Goal: Find specific page/section: Find specific page/section

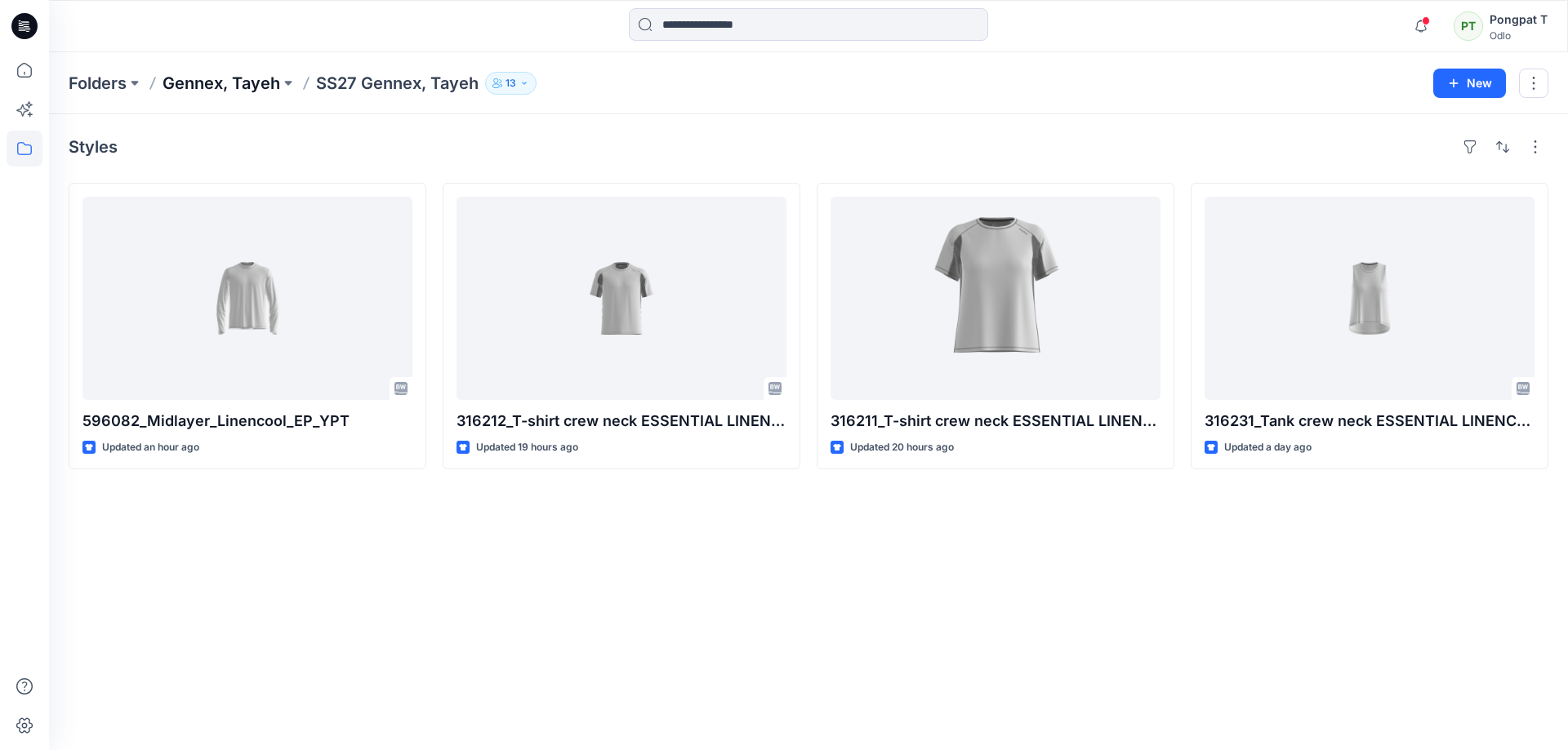
click at [233, 86] on p "Gennex, Tayeh" at bounding box center [221, 83] width 117 height 23
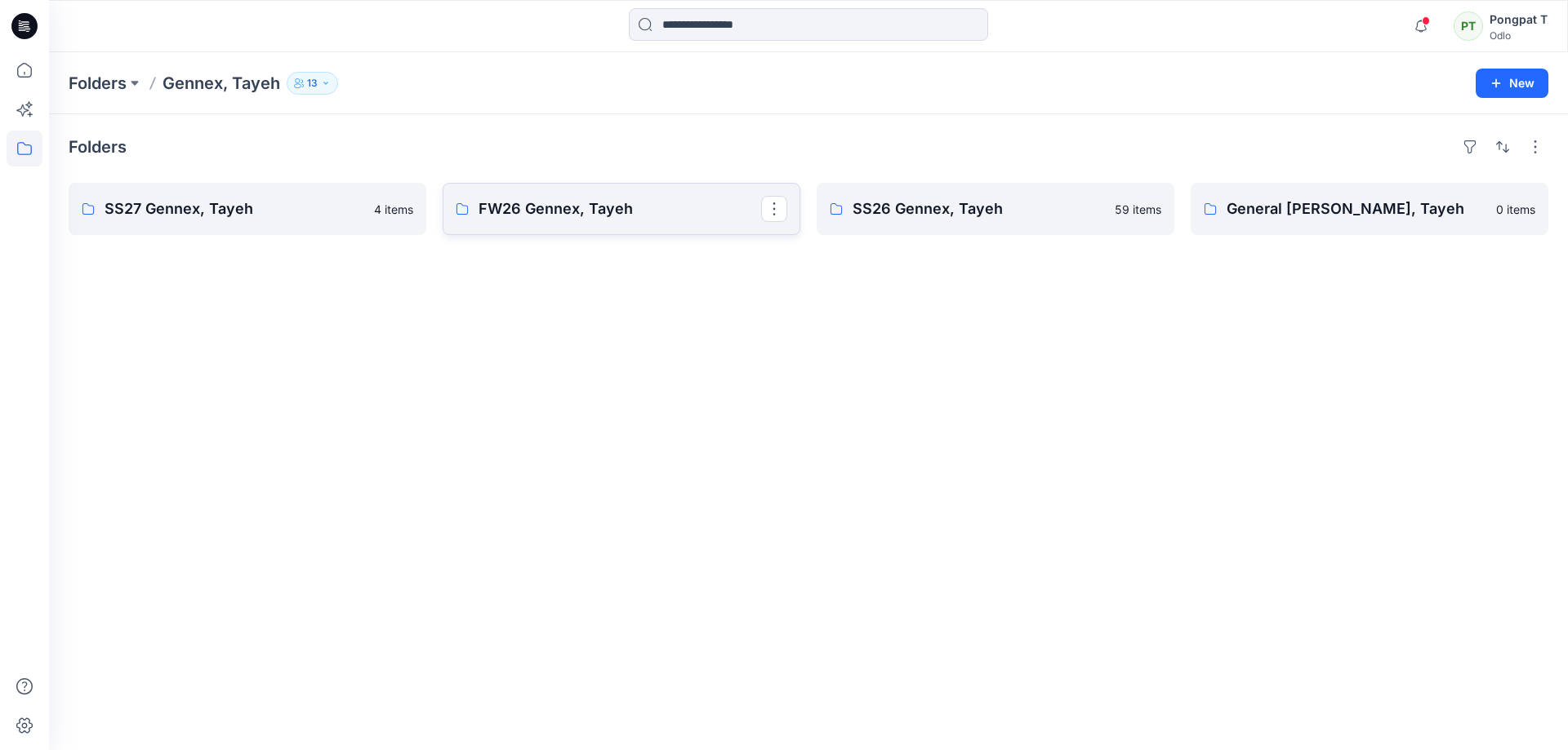
click at [518, 205] on p "FW26 Gennex, Tayeh" at bounding box center [619, 208] width 283 height 23
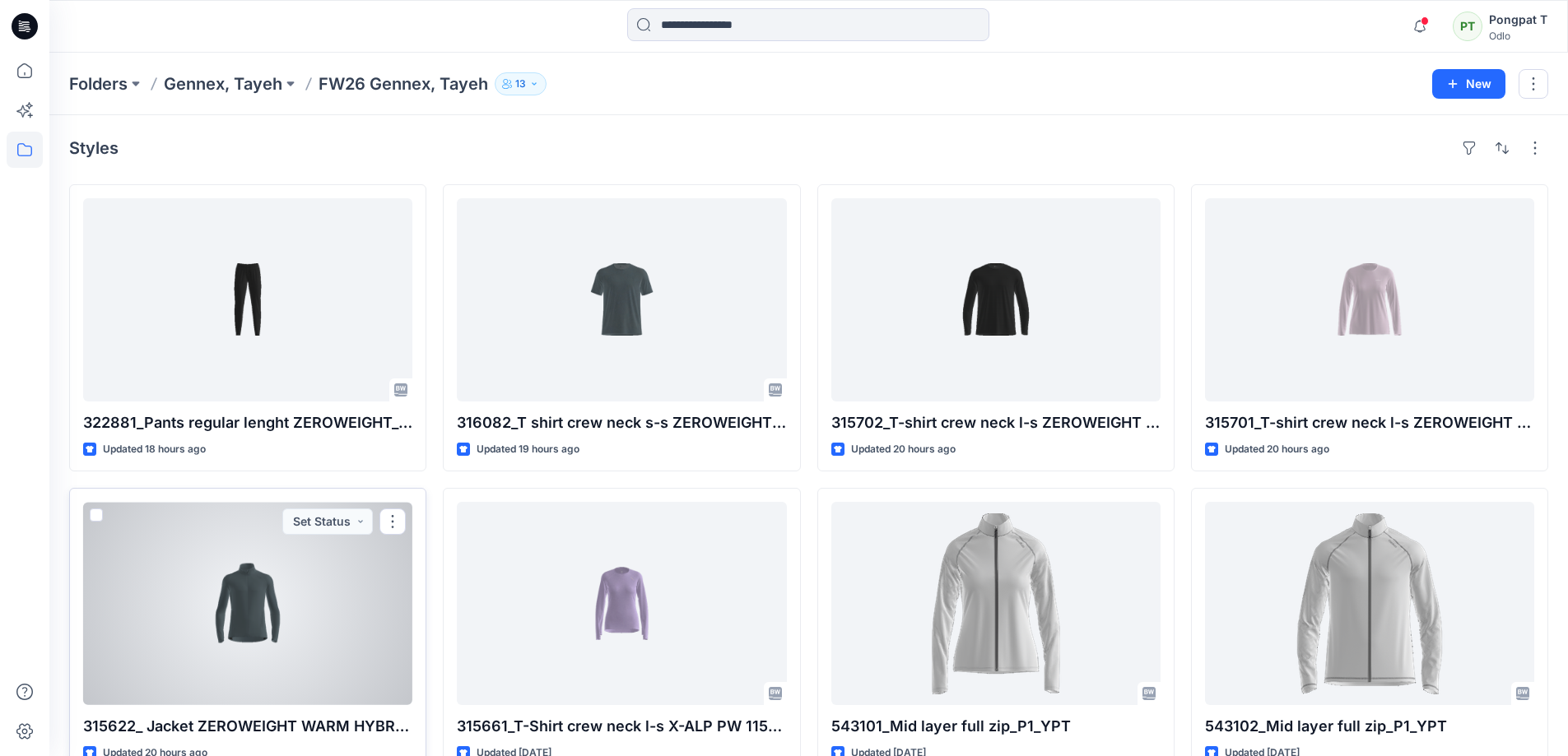
click at [251, 605] on div at bounding box center [248, 604] width 329 height 203
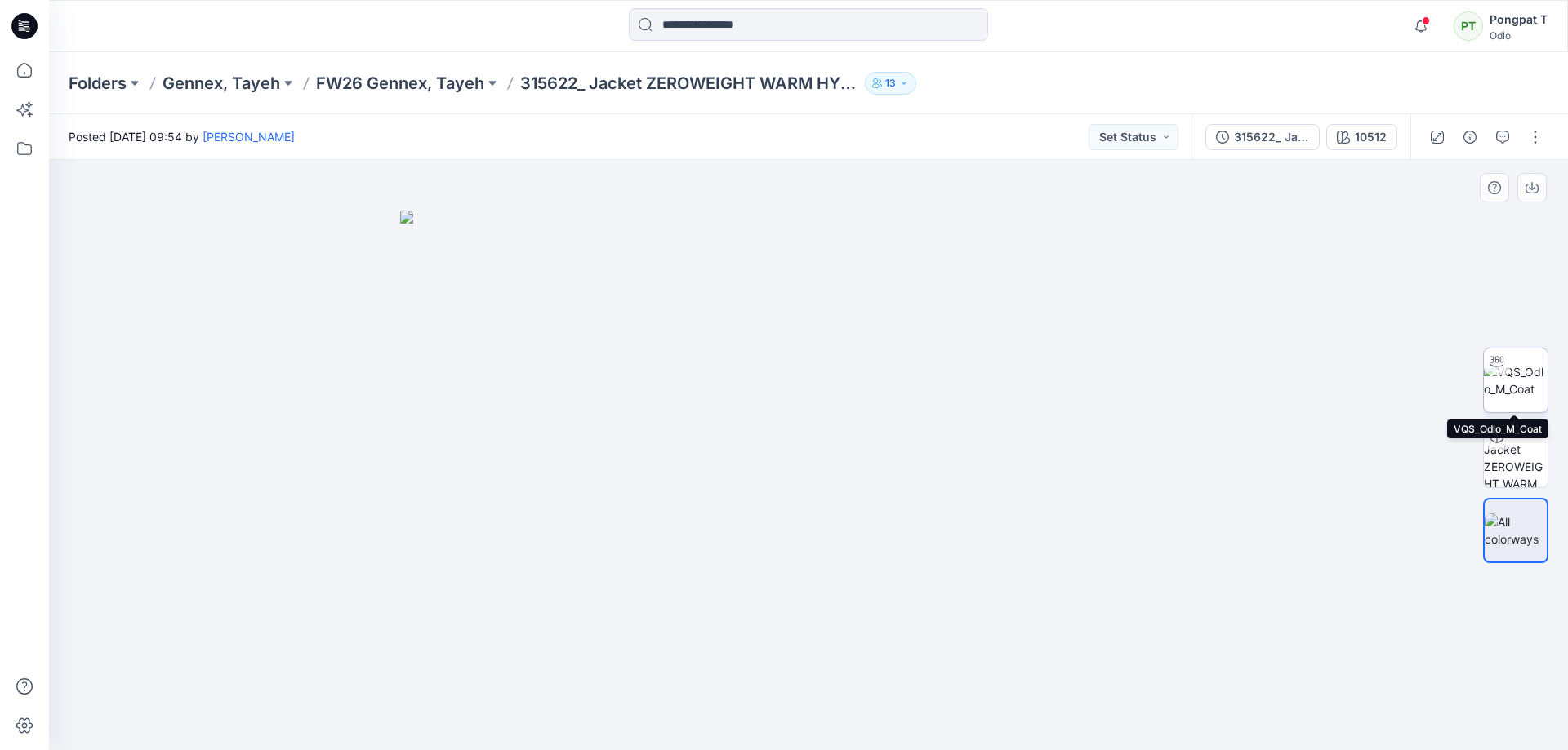
click at [1522, 367] on img at bounding box center [1515, 380] width 64 height 35
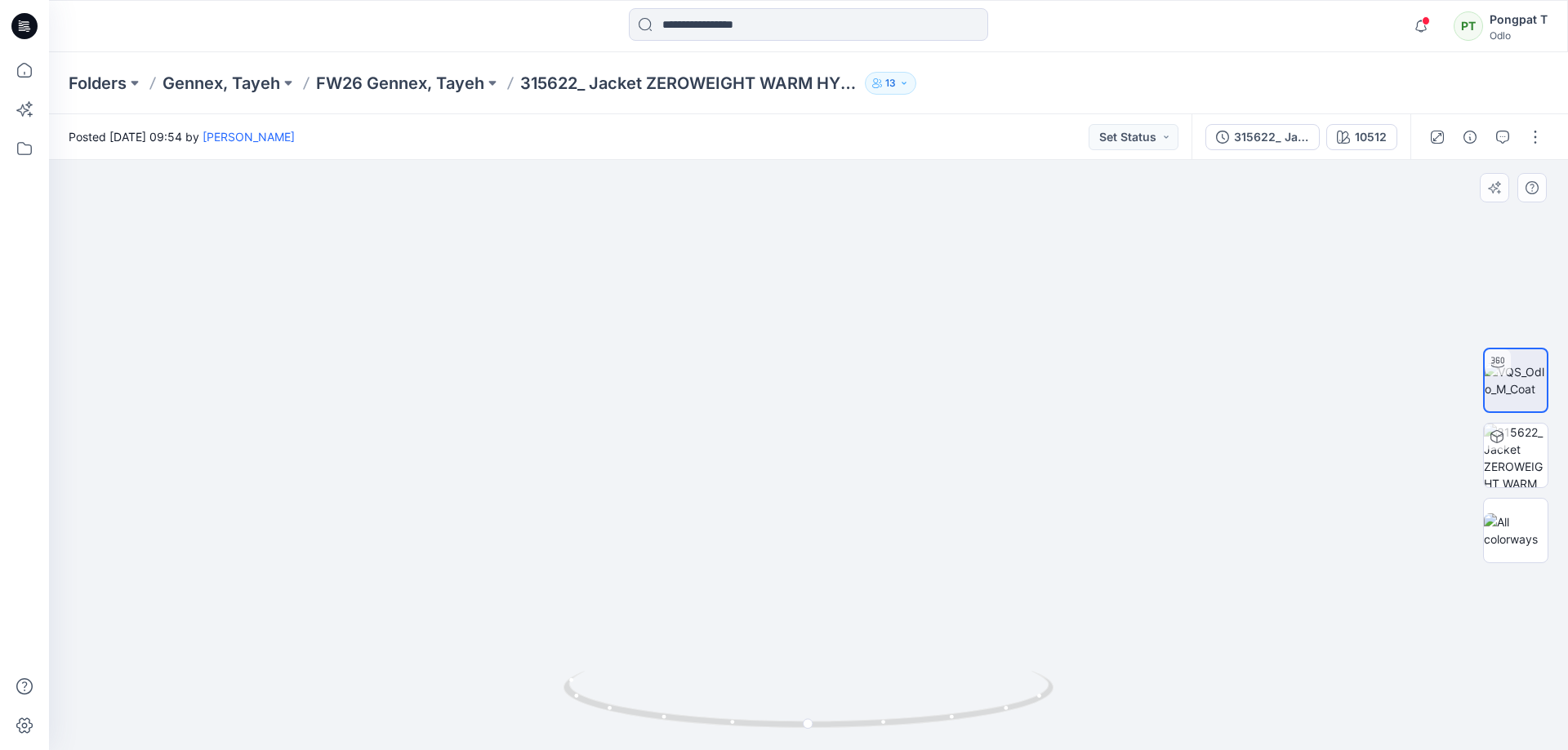
drag, startPoint x: 933, startPoint y: 424, endPoint x: 970, endPoint y: 377, distance: 59.8
click at [965, 363] on img at bounding box center [808, 355] width 1265 height 788
drag, startPoint x: 984, startPoint y: 508, endPoint x: 978, endPoint y: 379, distance: 129.1
click at [978, 379] on img at bounding box center [808, 176] width 1265 height 1147
drag, startPoint x: 1032, startPoint y: 704, endPoint x: 849, endPoint y: 675, distance: 185.3
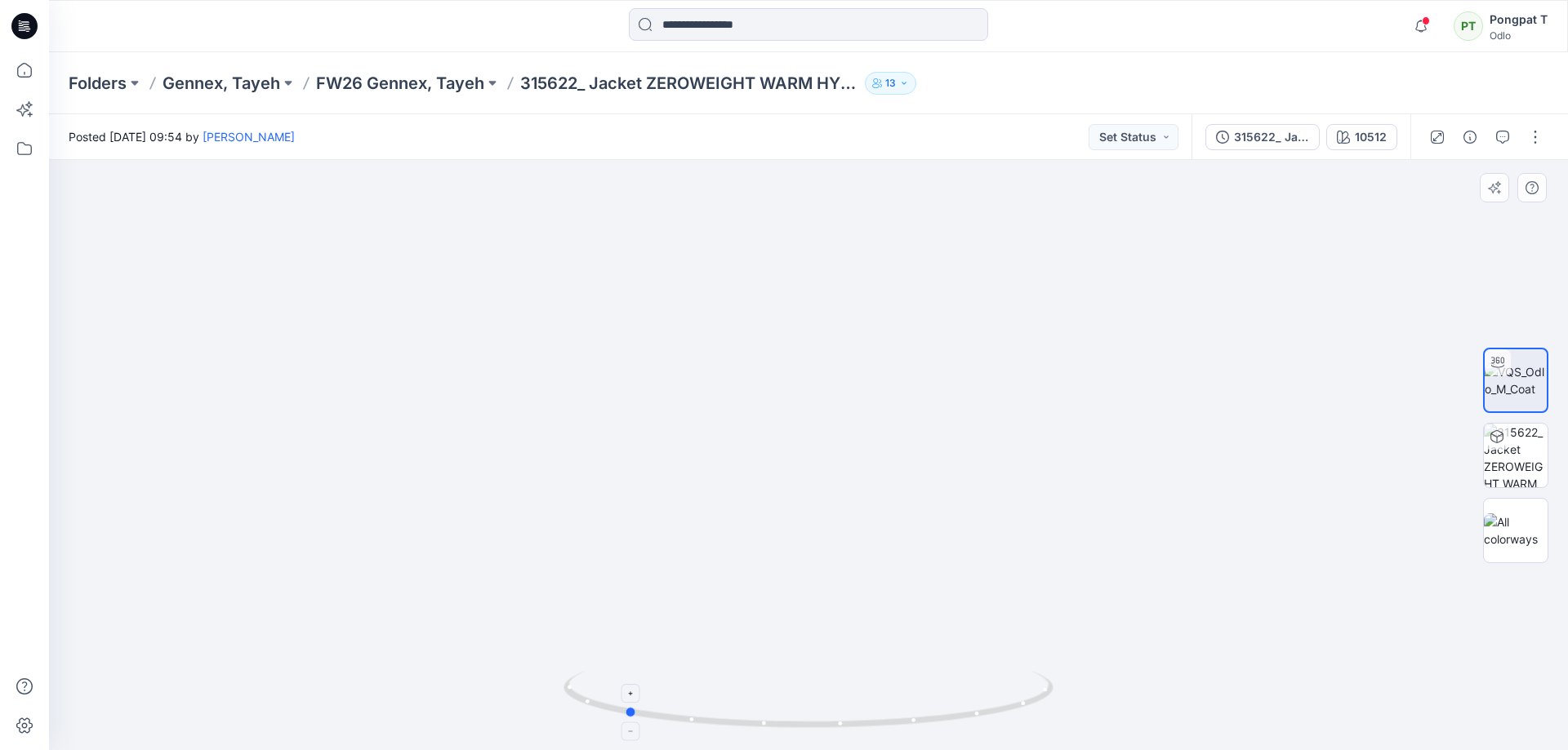
click at [849, 675] on icon at bounding box center [809, 701] width 494 height 61
drag, startPoint x: 970, startPoint y: 314, endPoint x: 1010, endPoint y: 681, distance: 369.2
click at [1010, 725] on div at bounding box center [809, 455] width 1519 height 590
drag, startPoint x: 988, startPoint y: 318, endPoint x: 967, endPoint y: 495, distance: 178.2
click at [985, 677] on div at bounding box center [809, 455] width 1519 height 590
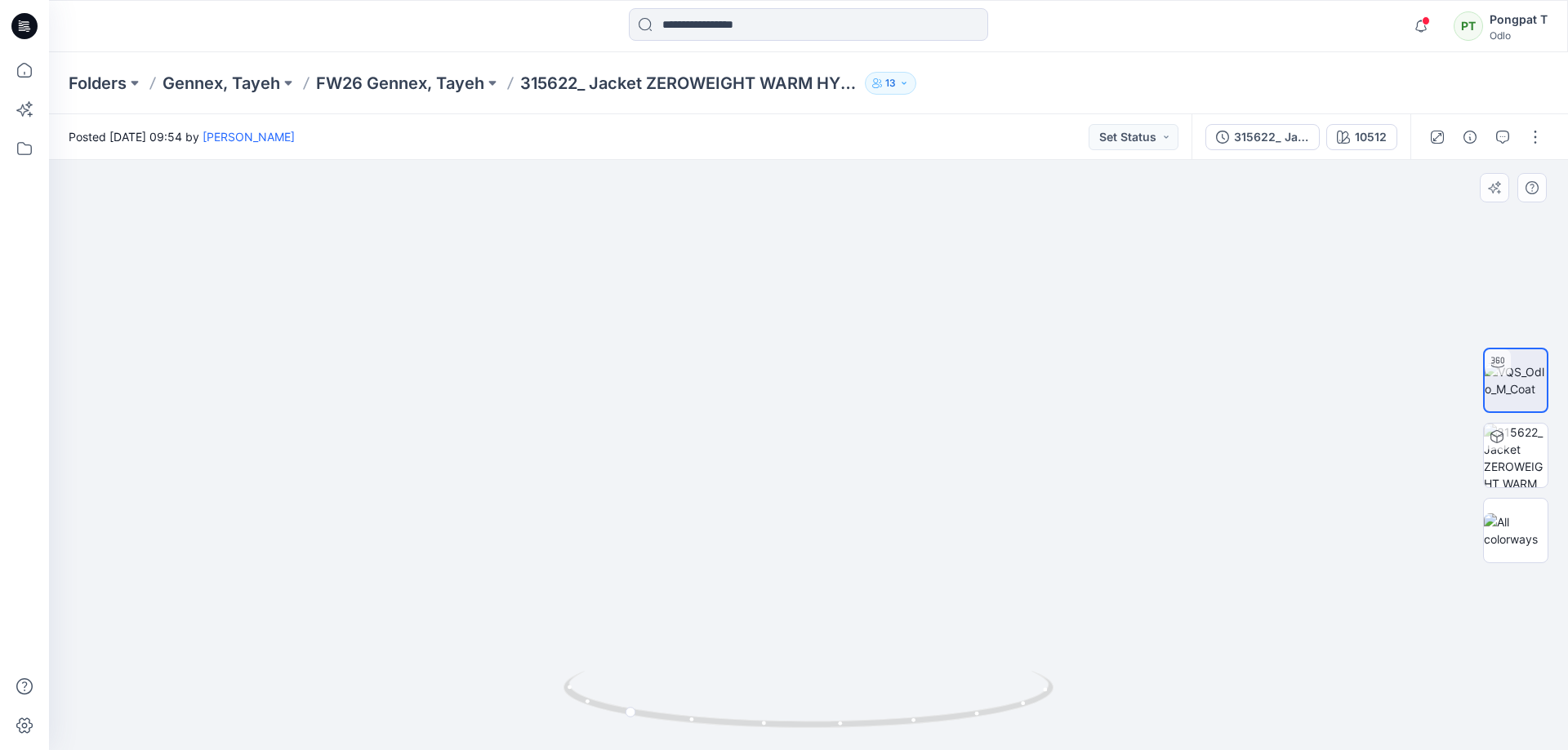
drag, startPoint x: 920, startPoint y: 491, endPoint x: 945, endPoint y: 563, distance: 76.2
click at [936, 692] on div at bounding box center [809, 455] width 1519 height 590
drag, startPoint x: 912, startPoint y: 726, endPoint x: 611, endPoint y: 733, distance: 301.1
click at [611, 733] on div at bounding box center [808, 709] width 490 height 82
click at [449, 82] on p "FW26 Gennex, Tayeh" at bounding box center [399, 83] width 168 height 23
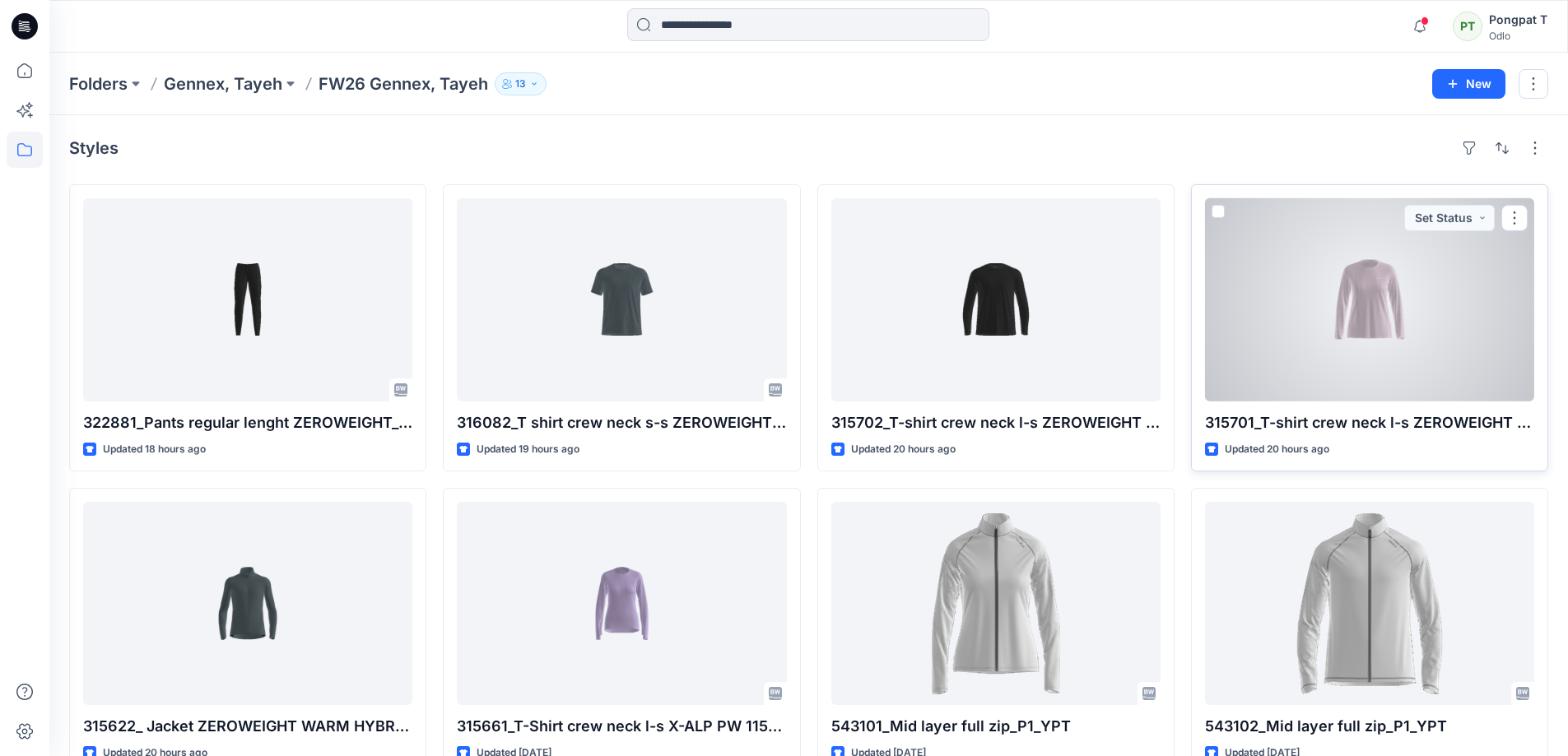
click at [1389, 299] on div at bounding box center [1369, 300] width 329 height 203
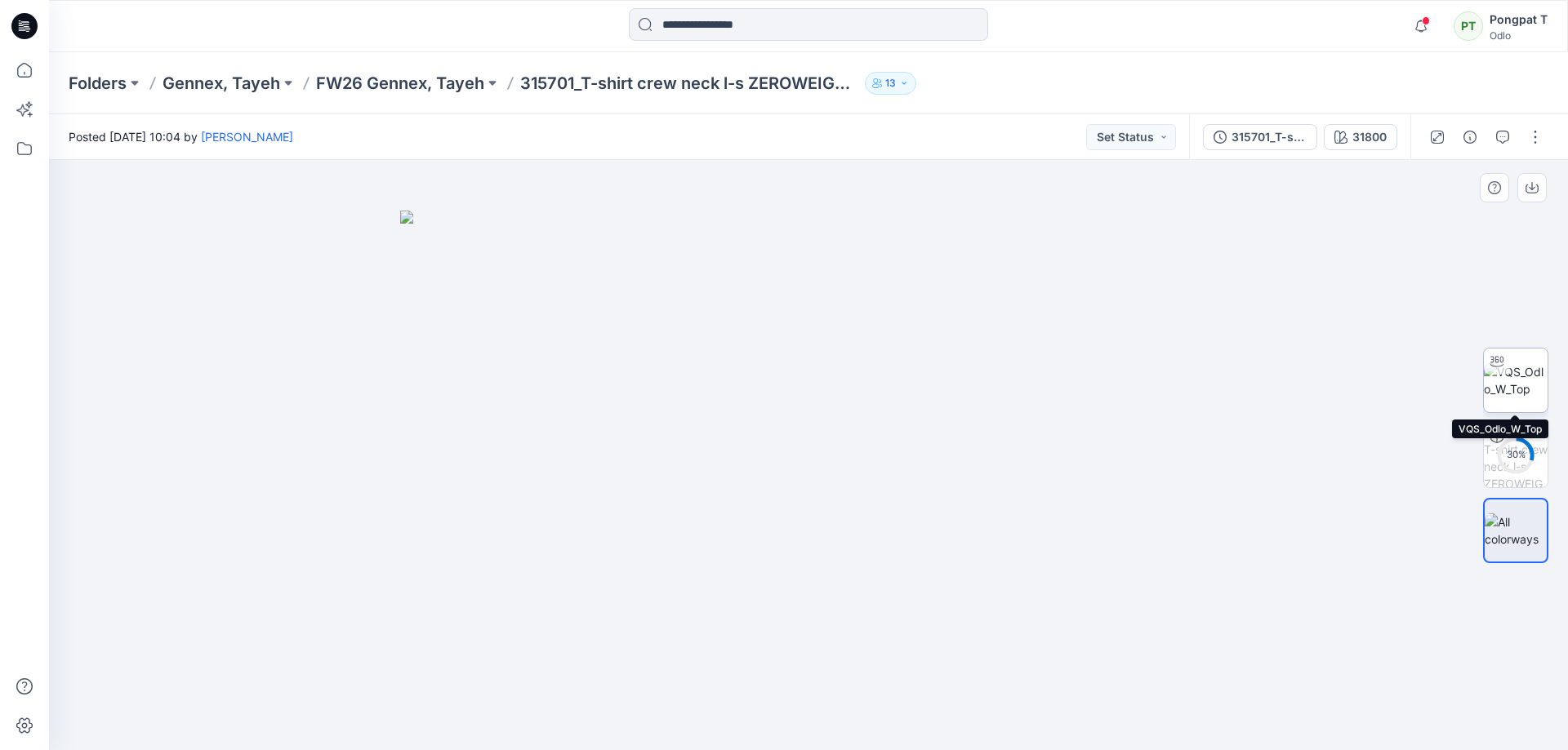
click at [1537, 380] on img at bounding box center [1515, 380] width 64 height 35
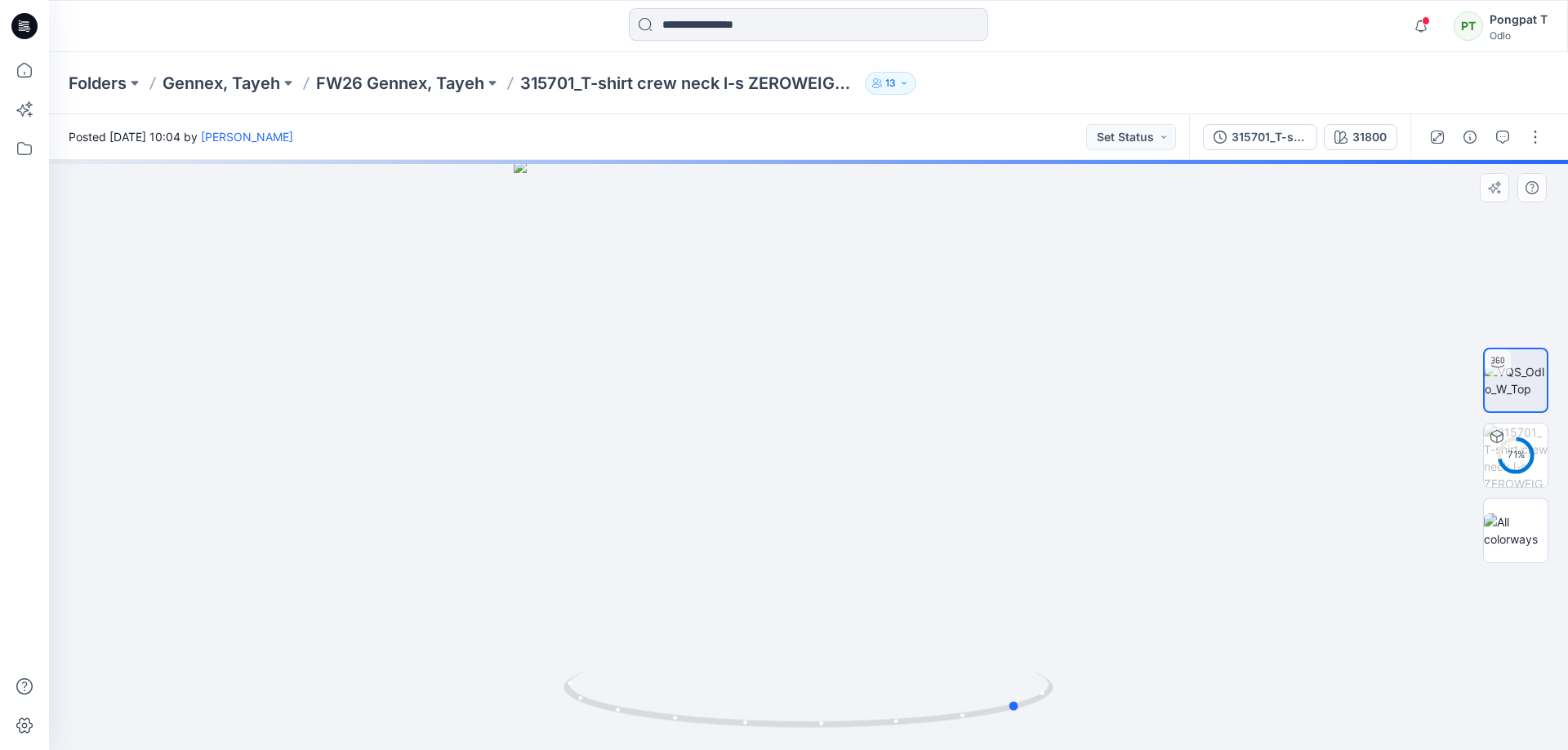
drag, startPoint x: 1015, startPoint y: 707, endPoint x: 1440, endPoint y: 685, distance: 425.6
click at [1430, 686] on div at bounding box center [809, 455] width 1519 height 590
drag, startPoint x: 980, startPoint y: 715, endPoint x: 1232, endPoint y: 700, distance: 252.4
click at [1232, 700] on div at bounding box center [809, 455] width 1519 height 590
drag, startPoint x: 1035, startPoint y: 700, endPoint x: 1302, endPoint y: 623, distance: 277.9
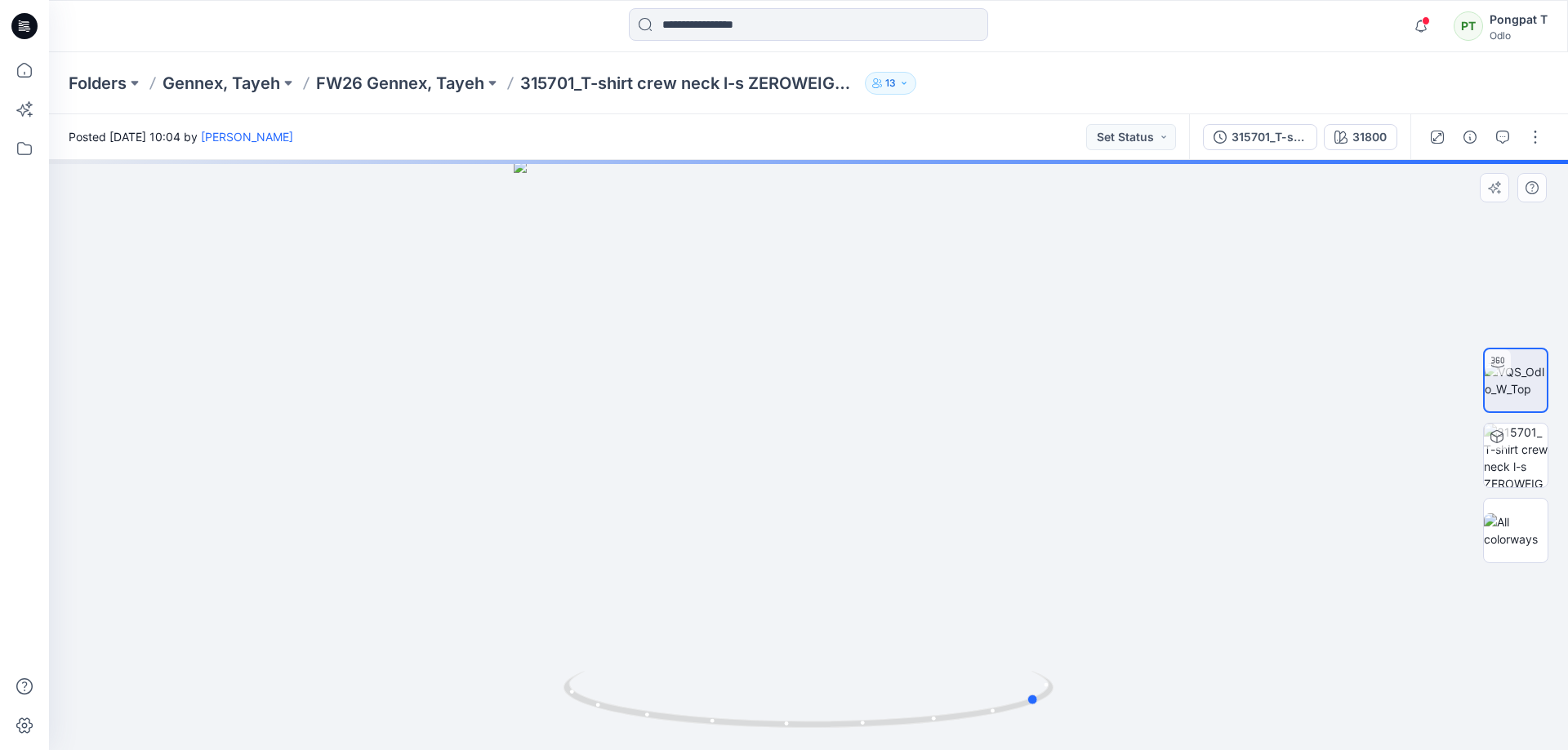
click at [1119, 694] on div at bounding box center [809, 455] width 1519 height 590
click at [1512, 528] on img at bounding box center [1515, 531] width 64 height 35
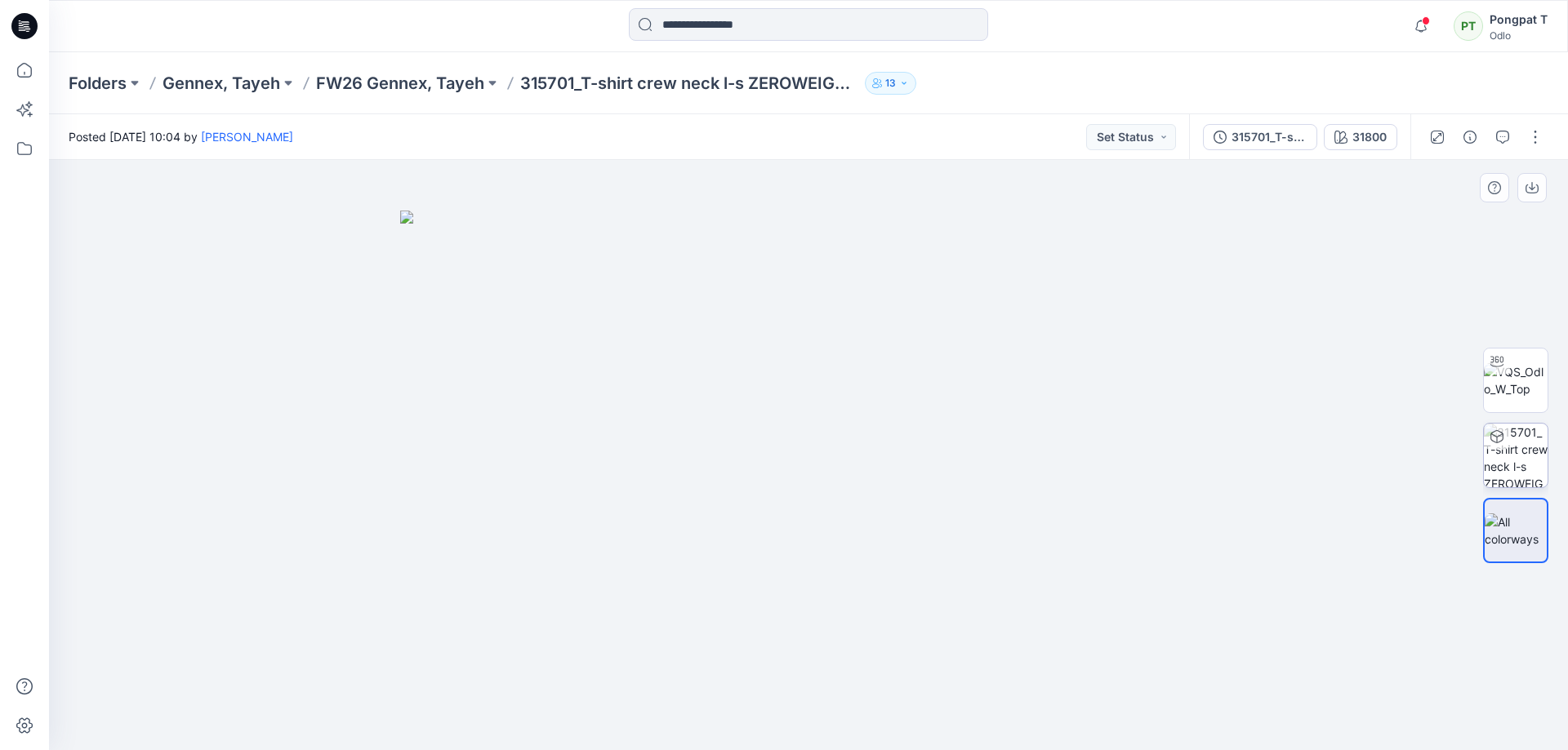
click at [1525, 475] on img at bounding box center [1515, 455] width 64 height 64
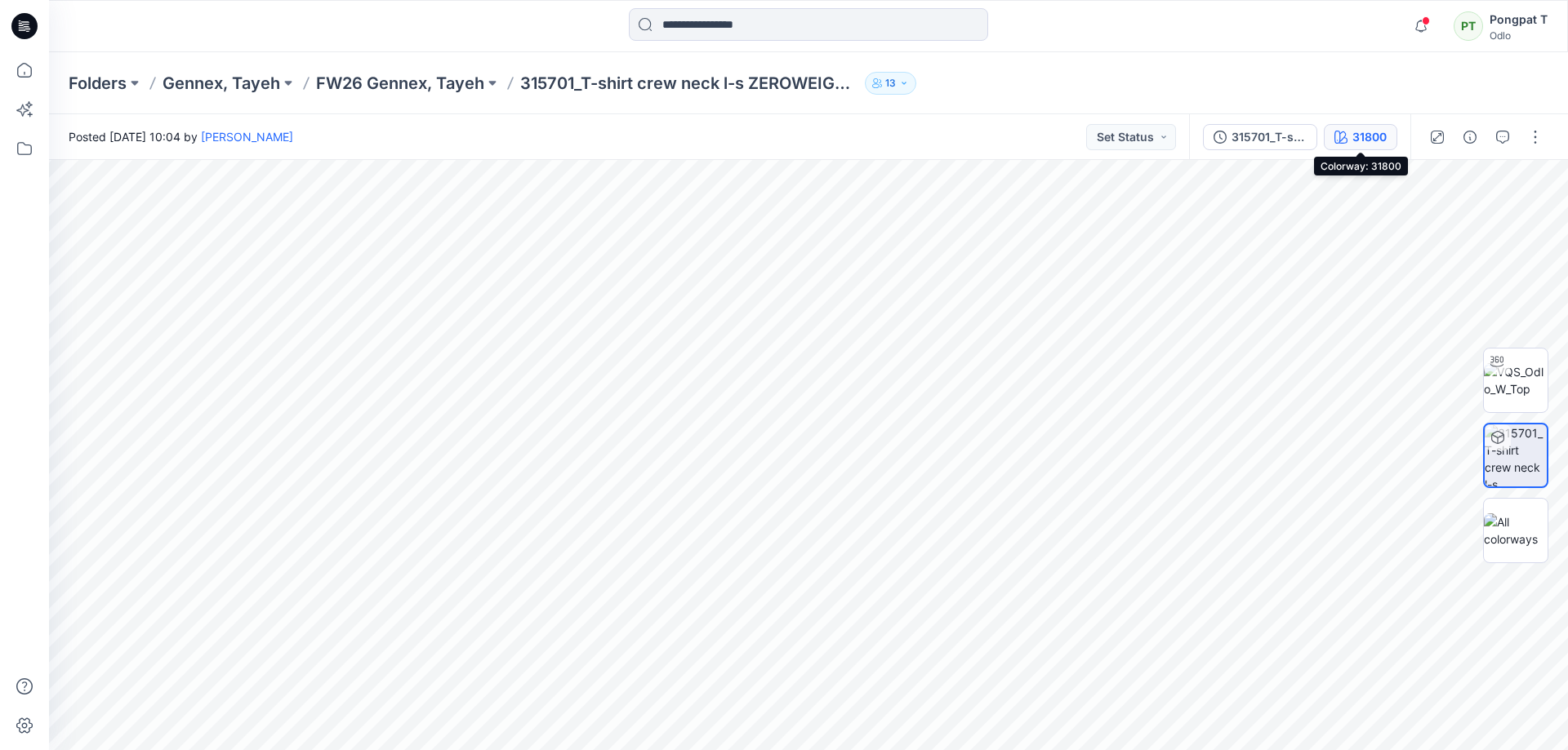
click at [1374, 136] on div "31800" at bounding box center [1370, 137] width 35 height 18
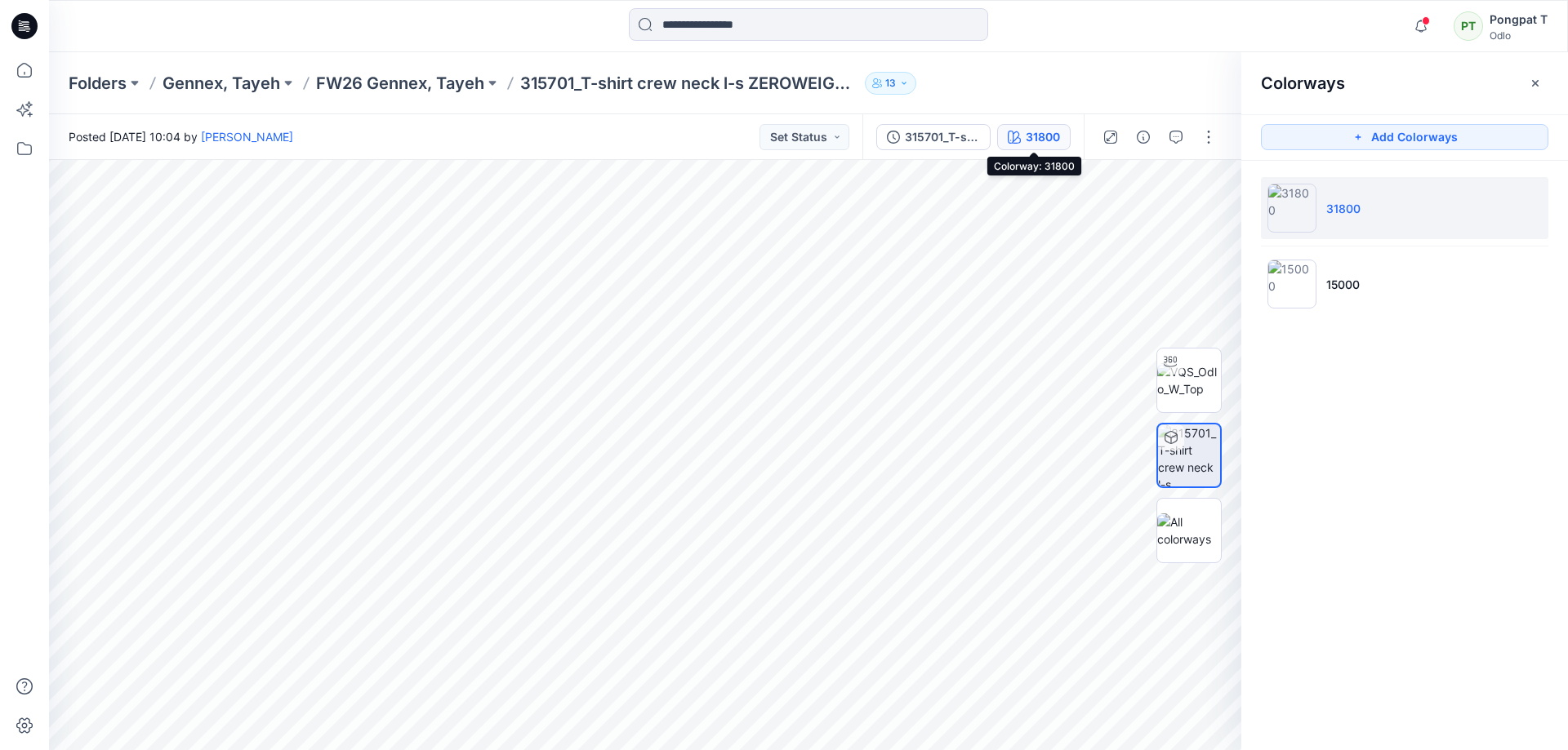
click at [1027, 132] on div "31800" at bounding box center [1043, 137] width 35 height 18
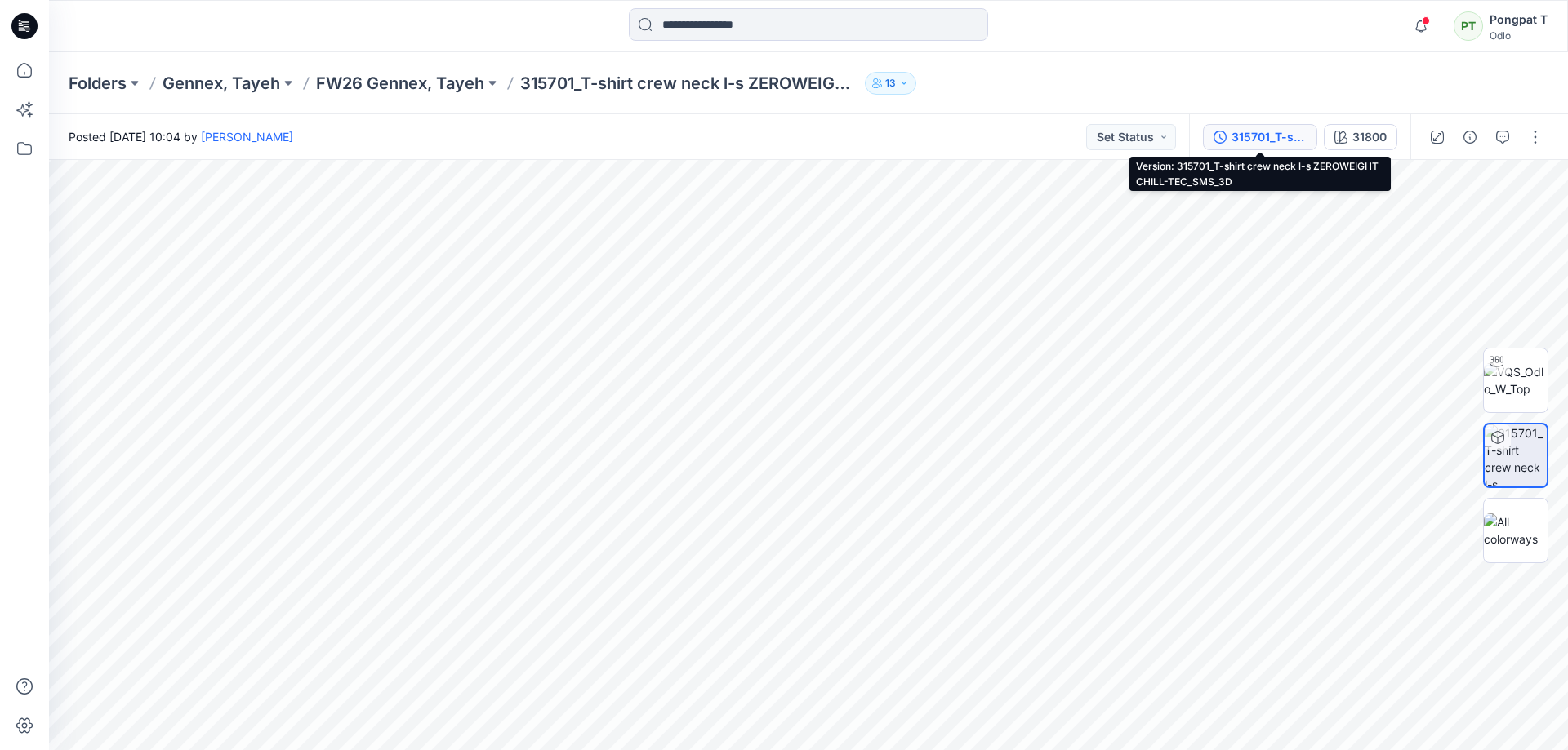
click at [1239, 135] on div "315701_T-shirt crew neck l-s ZEROWEIGHT CHILL-TEC_SMS_3D" at bounding box center [1269, 137] width 75 height 18
